Goal: Information Seeking & Learning: Learn about a topic

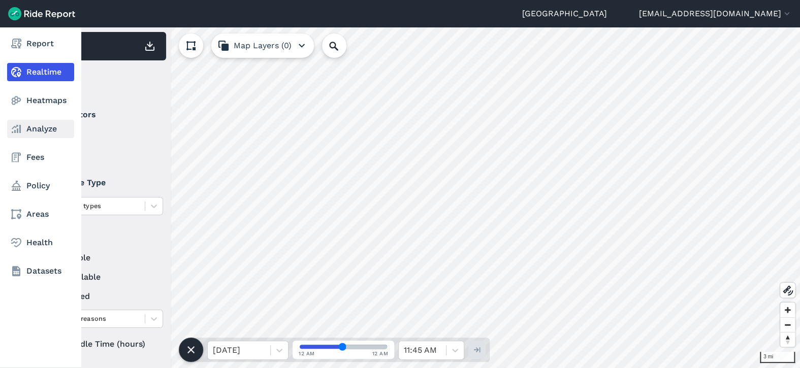
click at [51, 131] on link "Analyze" at bounding box center [40, 129] width 67 height 18
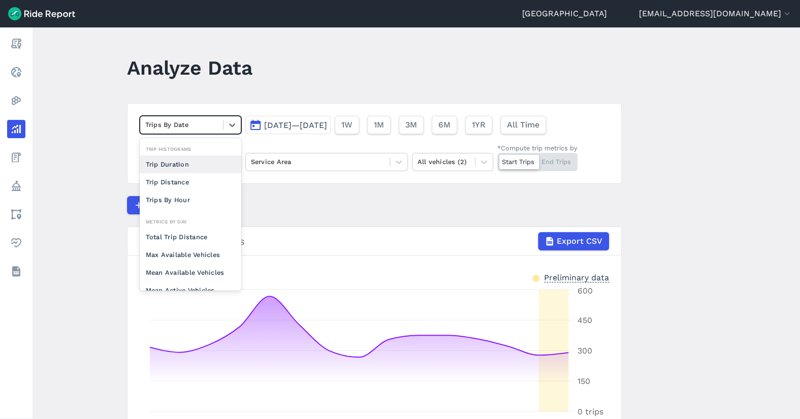
click at [202, 126] on div at bounding box center [181, 125] width 73 height 12
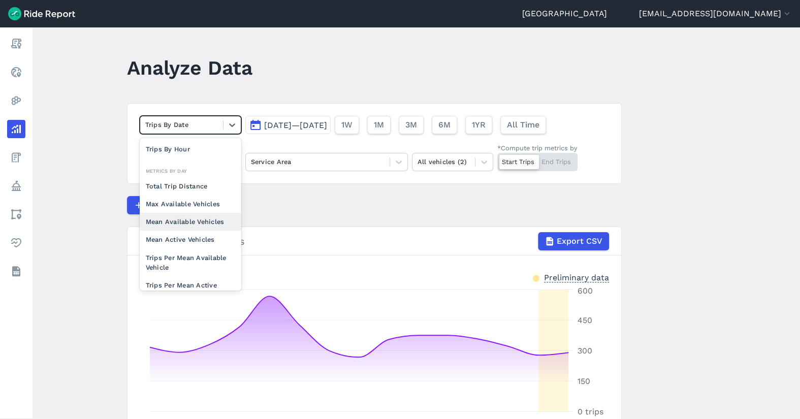
click at [204, 218] on div "Mean Available Vehicles" at bounding box center [191, 222] width 102 height 18
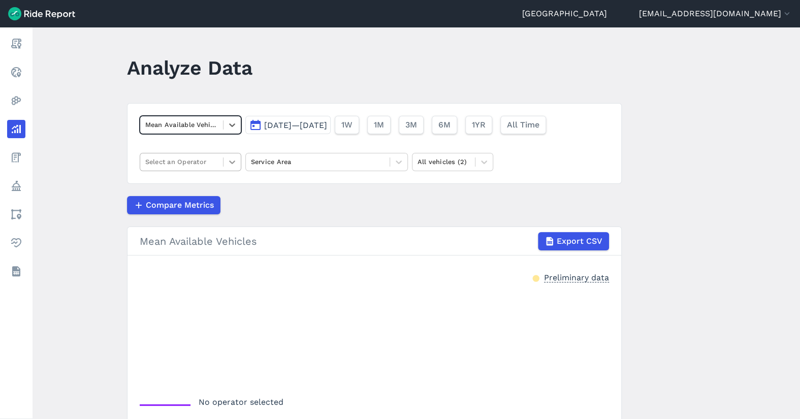
click at [224, 159] on div at bounding box center [232, 161] width 17 height 17
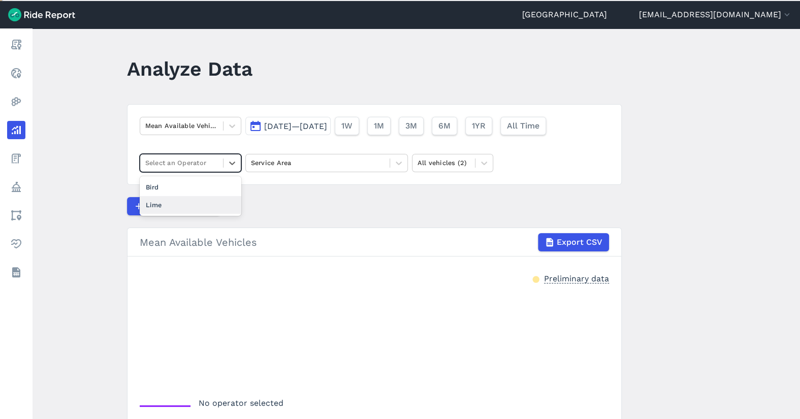
click at [189, 201] on div "Lime" at bounding box center [191, 205] width 102 height 18
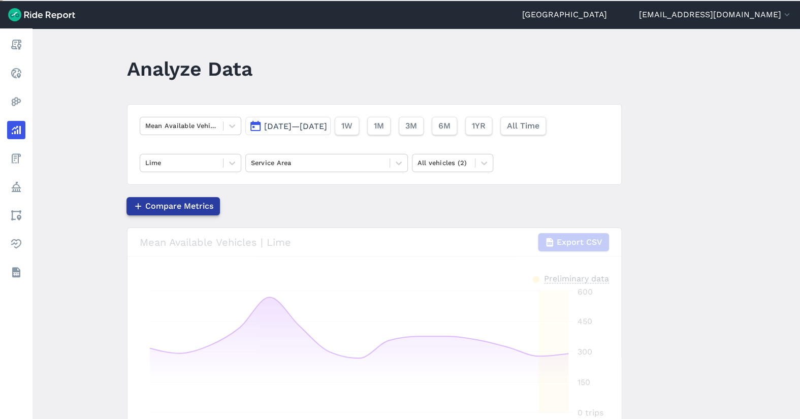
click at [192, 205] on span "Compare Metrics" at bounding box center [179, 206] width 68 height 12
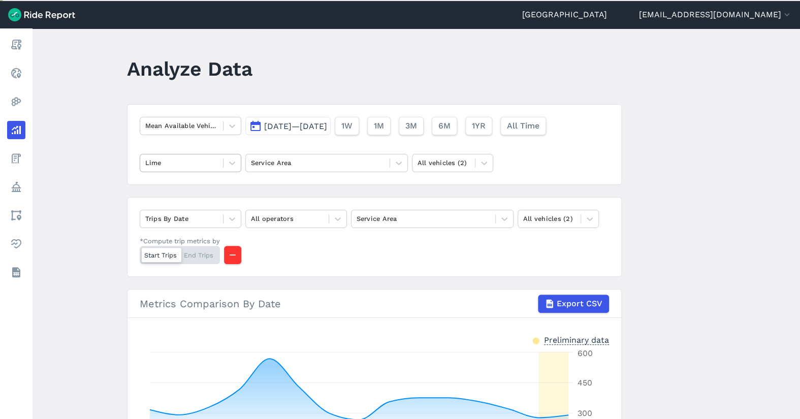
click at [221, 167] on div "Lime" at bounding box center [181, 163] width 83 height 16
click at [224, 165] on div at bounding box center [232, 162] width 17 height 17
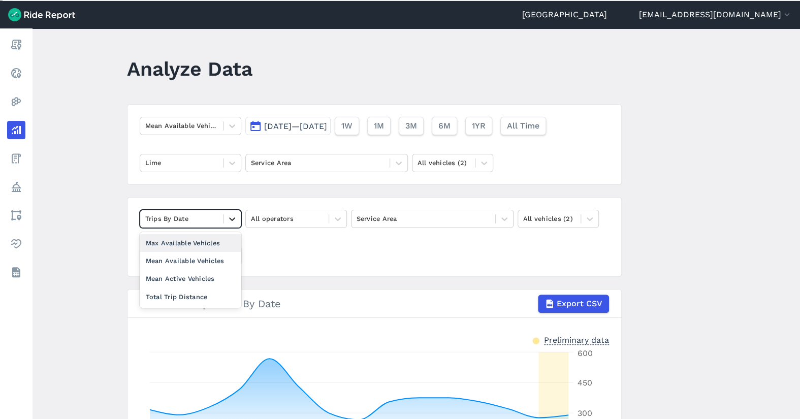
click at [224, 213] on div at bounding box center [232, 218] width 17 height 17
click at [201, 274] on div "Mean Active Vehicles" at bounding box center [191, 279] width 102 height 18
click at [227, 217] on icon at bounding box center [232, 219] width 10 height 10
click at [184, 258] on div "Max Available Vehicles" at bounding box center [191, 261] width 102 height 18
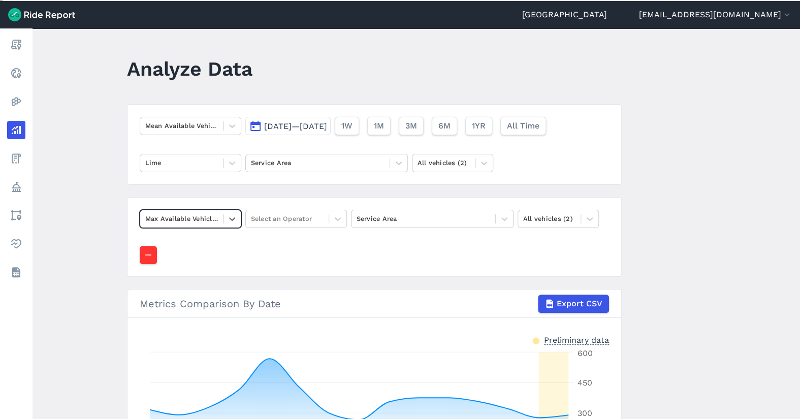
click at [217, 221] on div "Max Available Vehicles" at bounding box center [181, 219] width 83 height 16
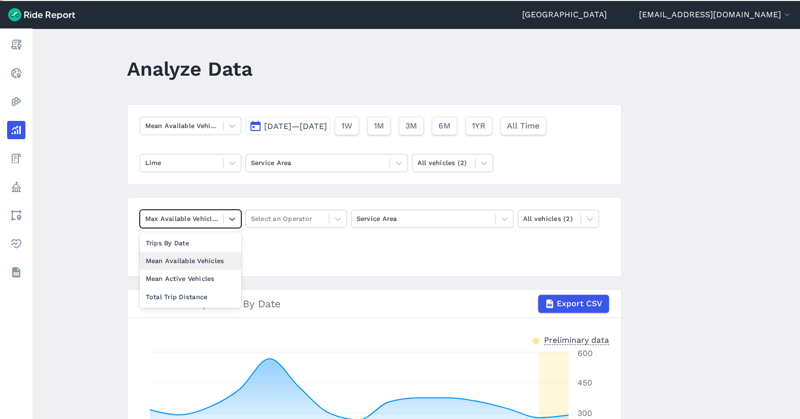
click at [205, 262] on div "Mean Available Vehicles" at bounding box center [191, 261] width 102 height 18
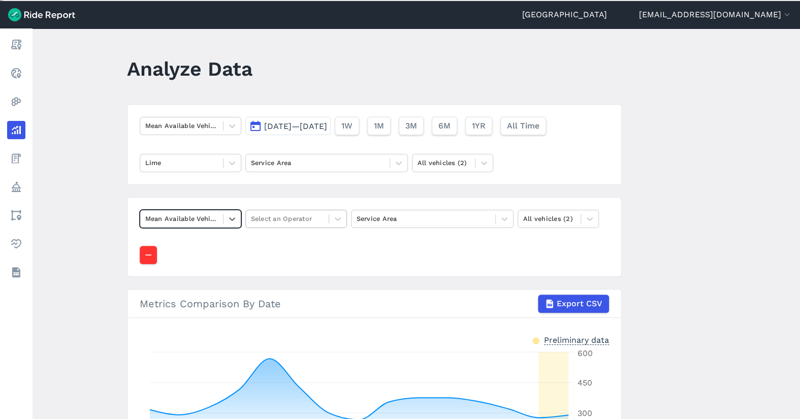
click at [306, 218] on div at bounding box center [287, 219] width 73 height 12
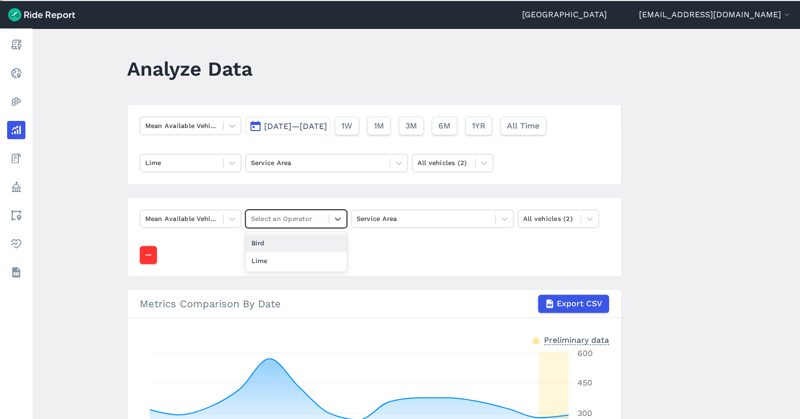
click at [298, 243] on div "Bird" at bounding box center [296, 243] width 102 height 18
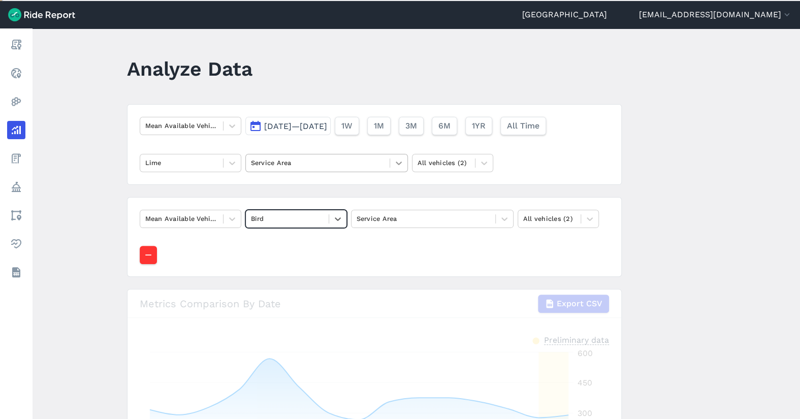
click at [390, 160] on div at bounding box center [398, 162] width 17 height 17
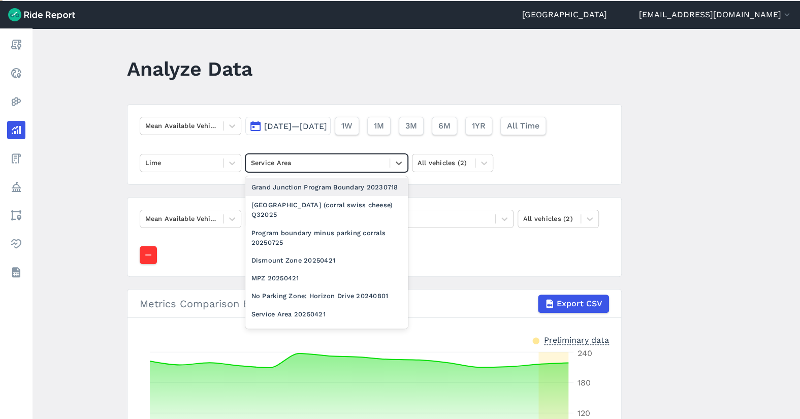
click at [328, 195] on div "Grand Junction Program Boundary 20230718" at bounding box center [326, 187] width 163 height 18
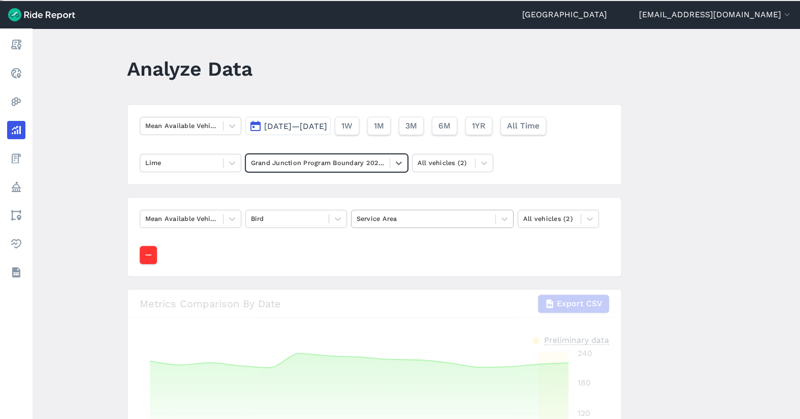
click at [453, 216] on div at bounding box center [424, 219] width 134 height 12
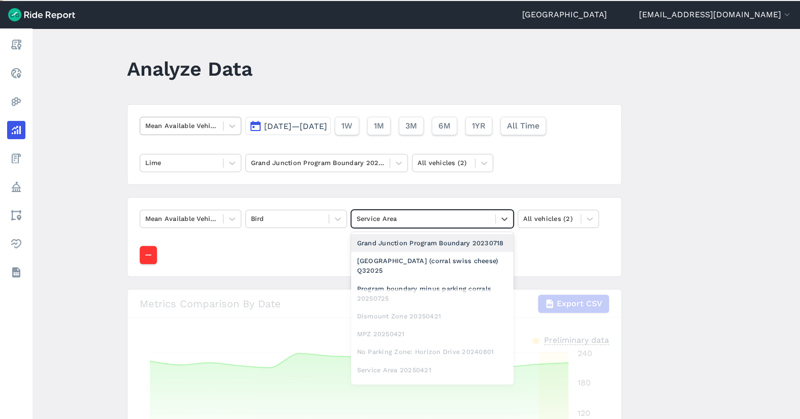
click at [432, 247] on div "Grand Junction Program Boundary 20230718" at bounding box center [432, 243] width 163 height 18
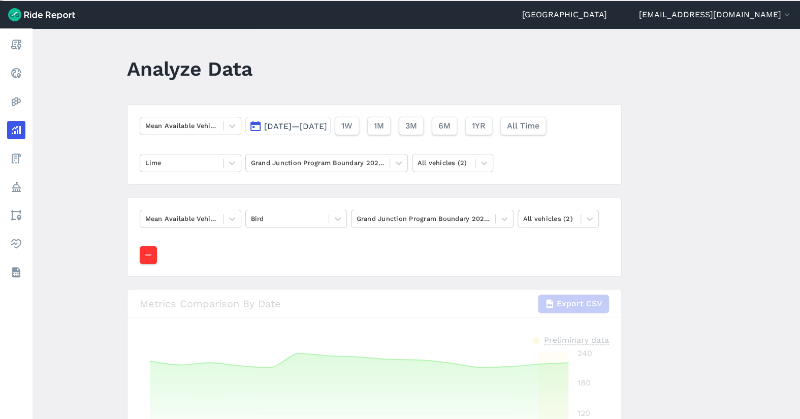
click at [304, 129] on span "[DATE]—[DATE]" at bounding box center [295, 126] width 63 height 10
click at [540, 126] on span "All Time" at bounding box center [523, 126] width 33 height 12
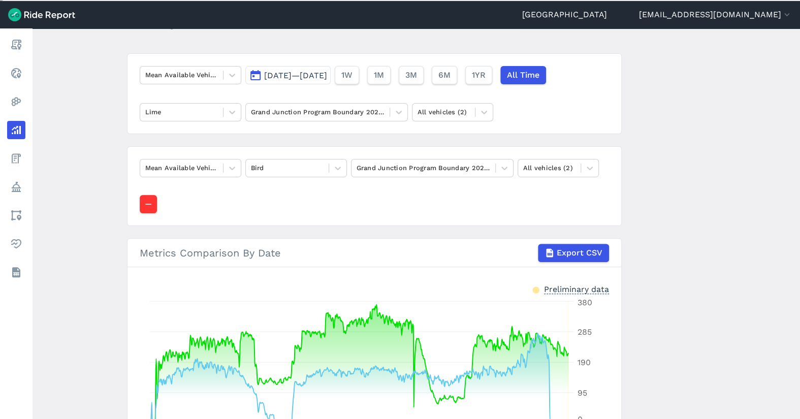
scroll to position [102, 0]
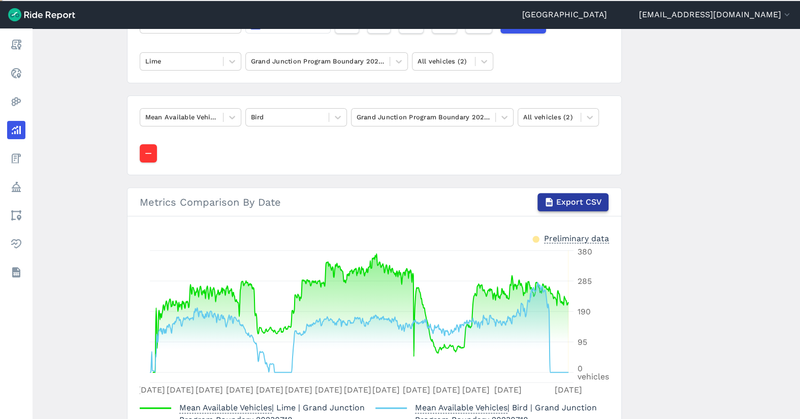
click at [586, 199] on span "Export CSV" at bounding box center [579, 202] width 46 height 12
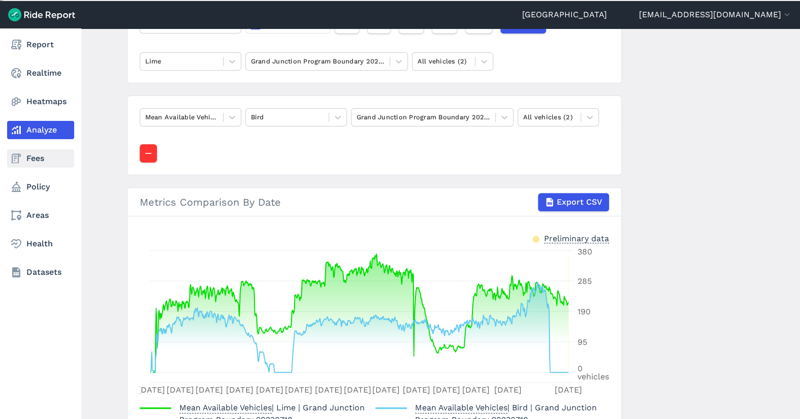
click at [51, 152] on link "Fees" at bounding box center [40, 158] width 67 height 18
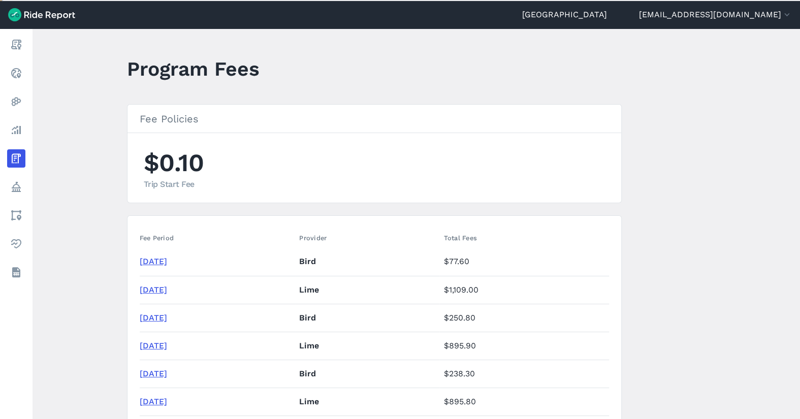
scroll to position [152, 0]
